Goal: Navigation & Orientation: Find specific page/section

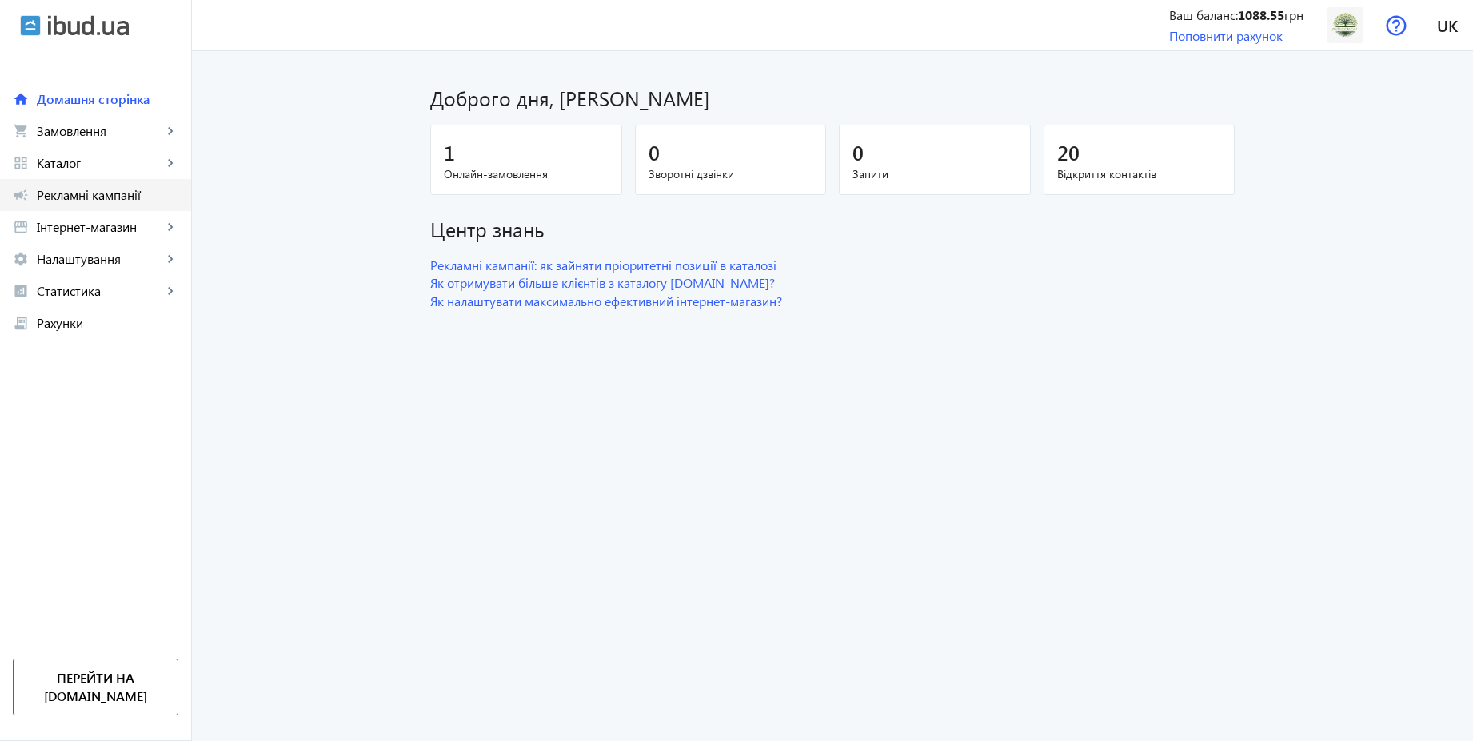
click at [104, 197] on span "Рекламні кампанії" at bounding box center [108, 195] width 142 height 16
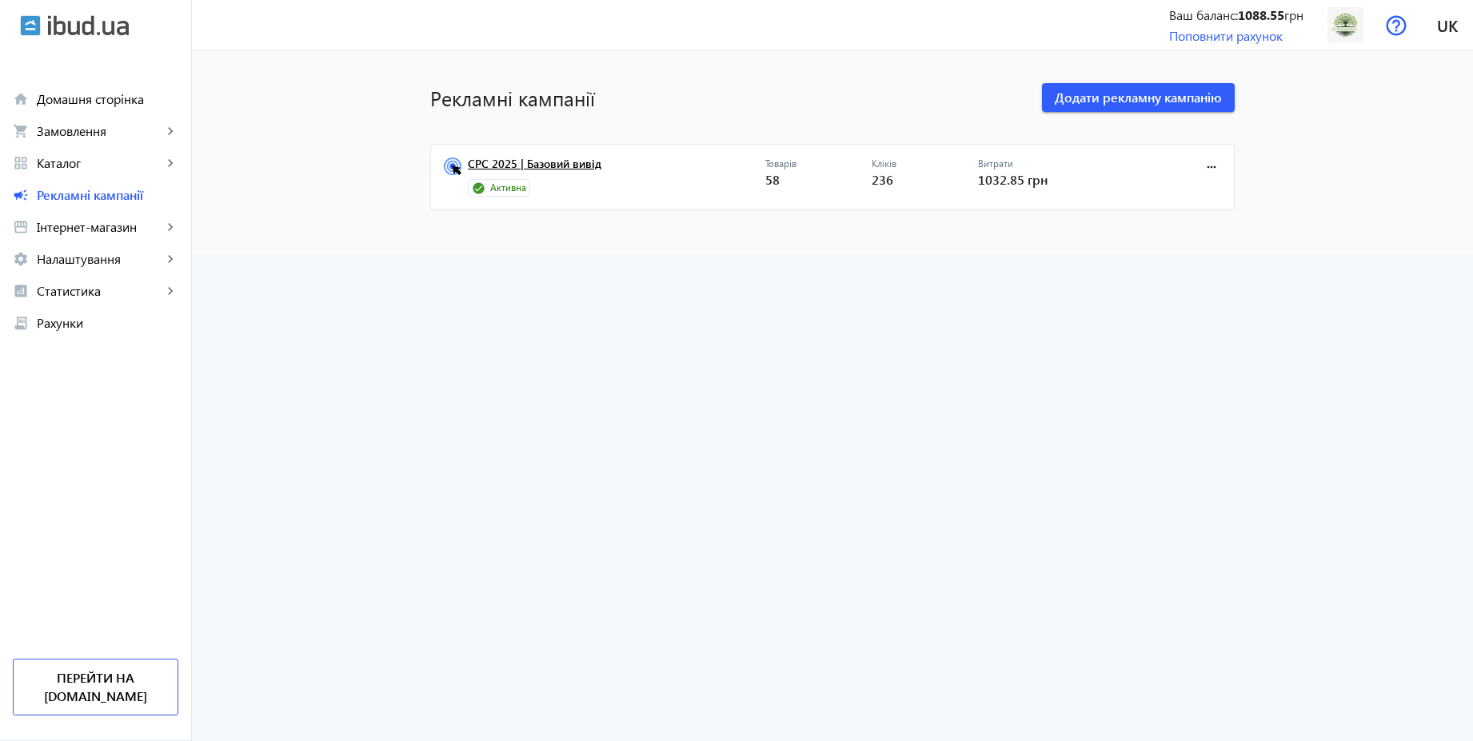
click at [551, 170] on link "CPC 2025 | Базовий вивід" at bounding box center [616, 169] width 297 height 22
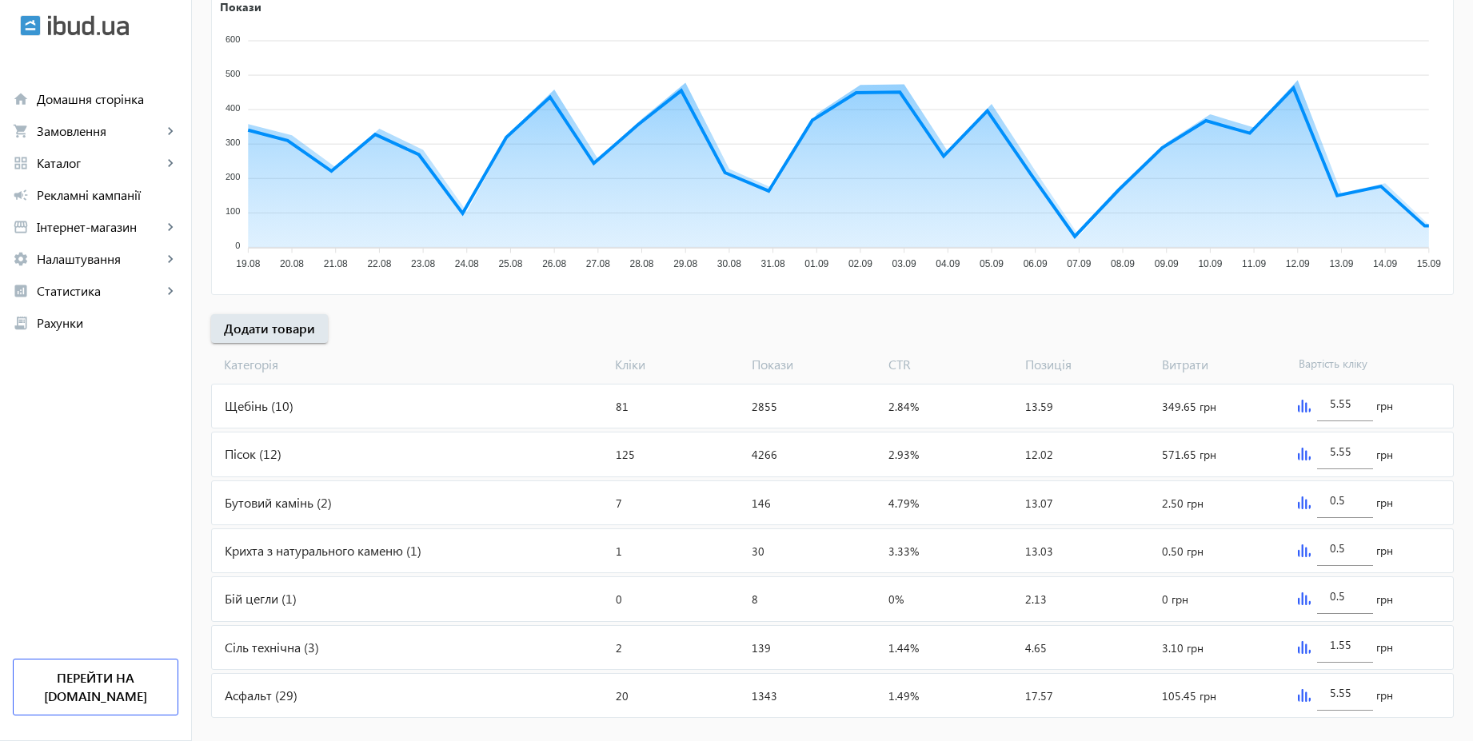
scroll to position [322, 0]
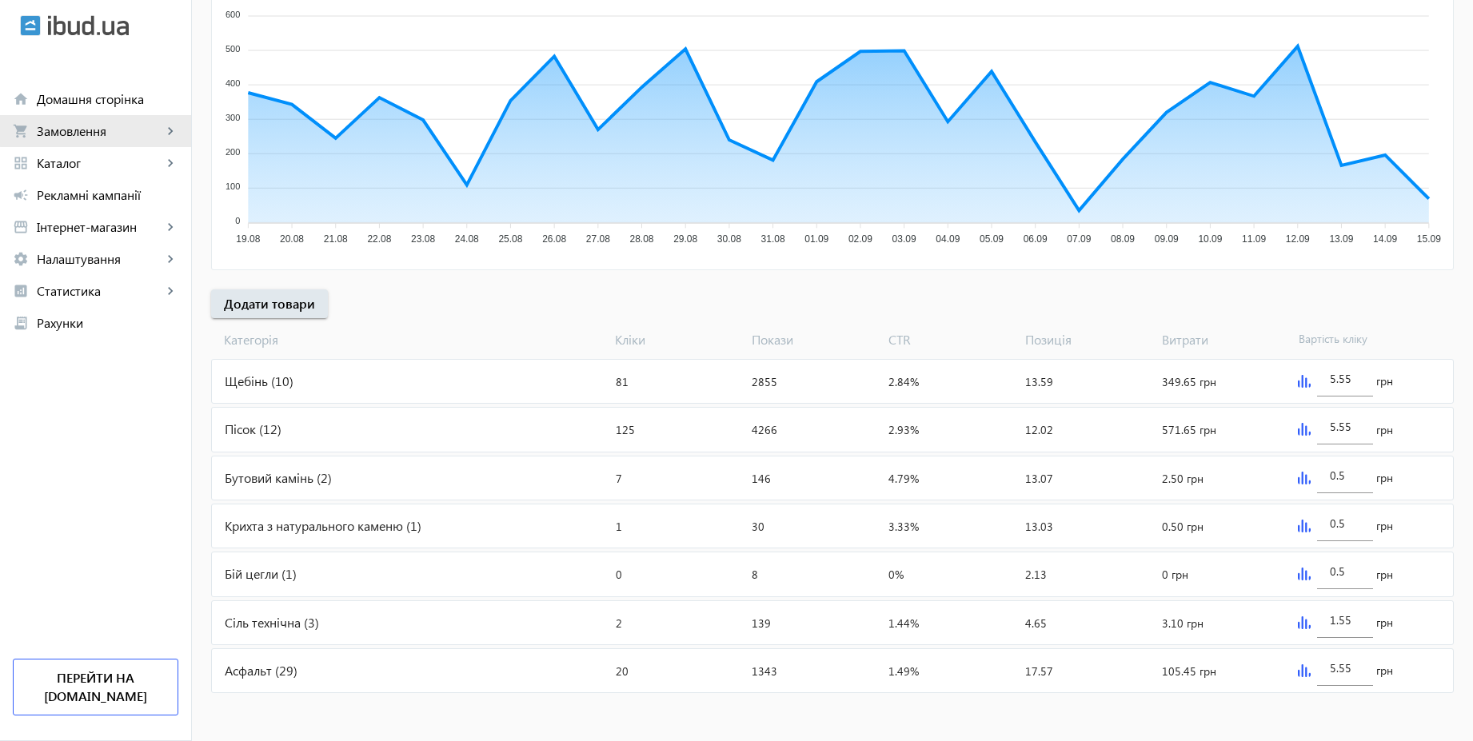
click at [97, 130] on span "Замовлення" at bounding box center [100, 131] width 126 height 16
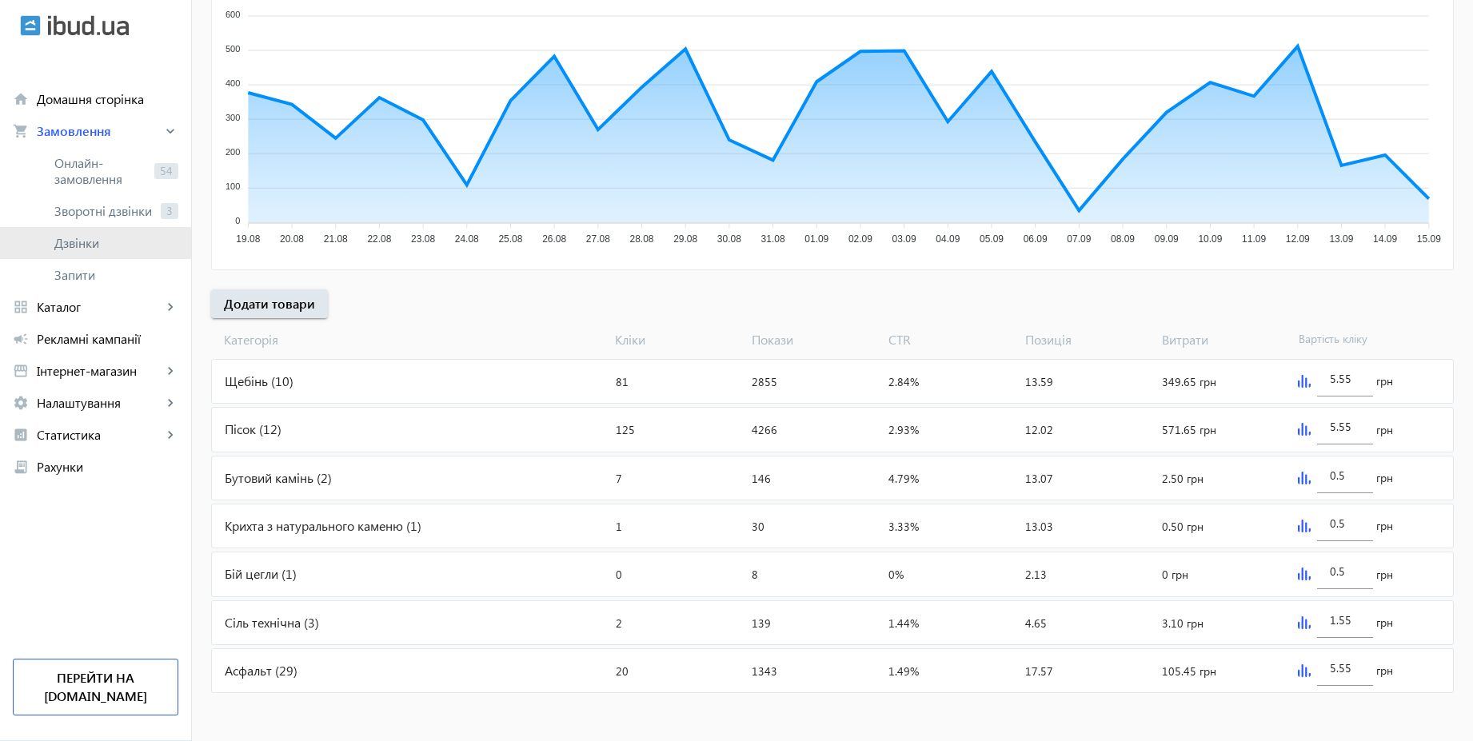
click at [82, 241] on span "Дзвінки" at bounding box center [116, 243] width 124 height 16
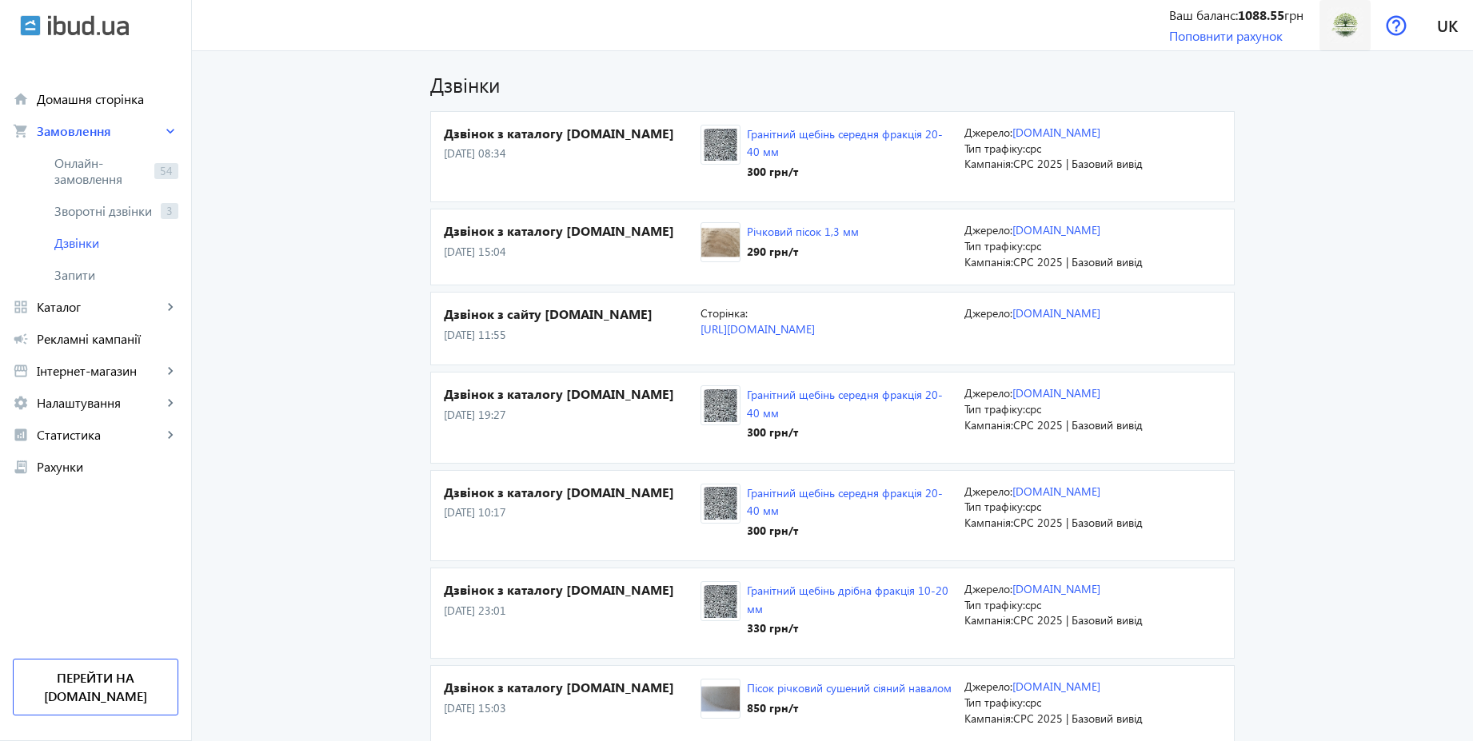
click at [1338, 33] on img at bounding box center [1345, 25] width 36 height 36
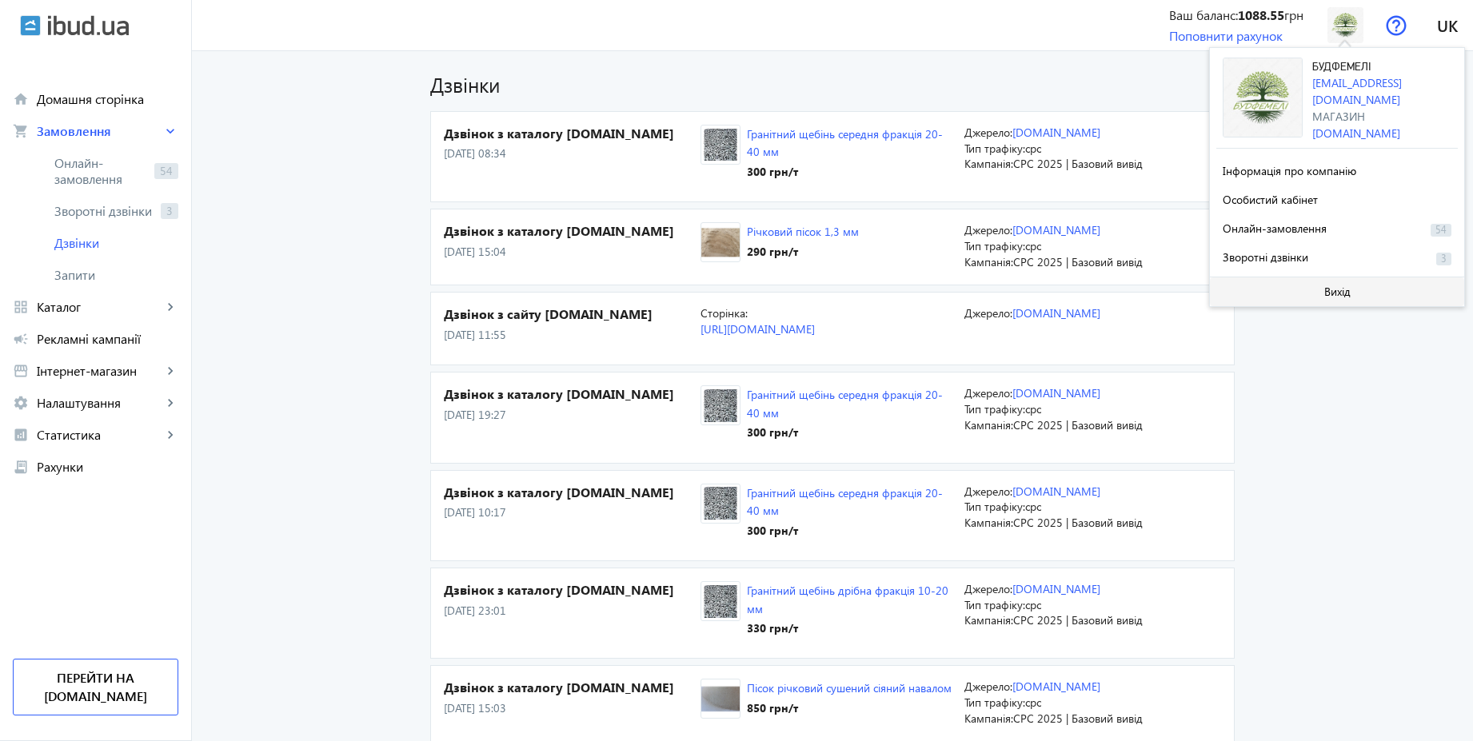
click at [1338, 289] on span "Вихід" at bounding box center [1337, 291] width 26 height 13
